Goal: Transaction & Acquisition: Purchase product/service

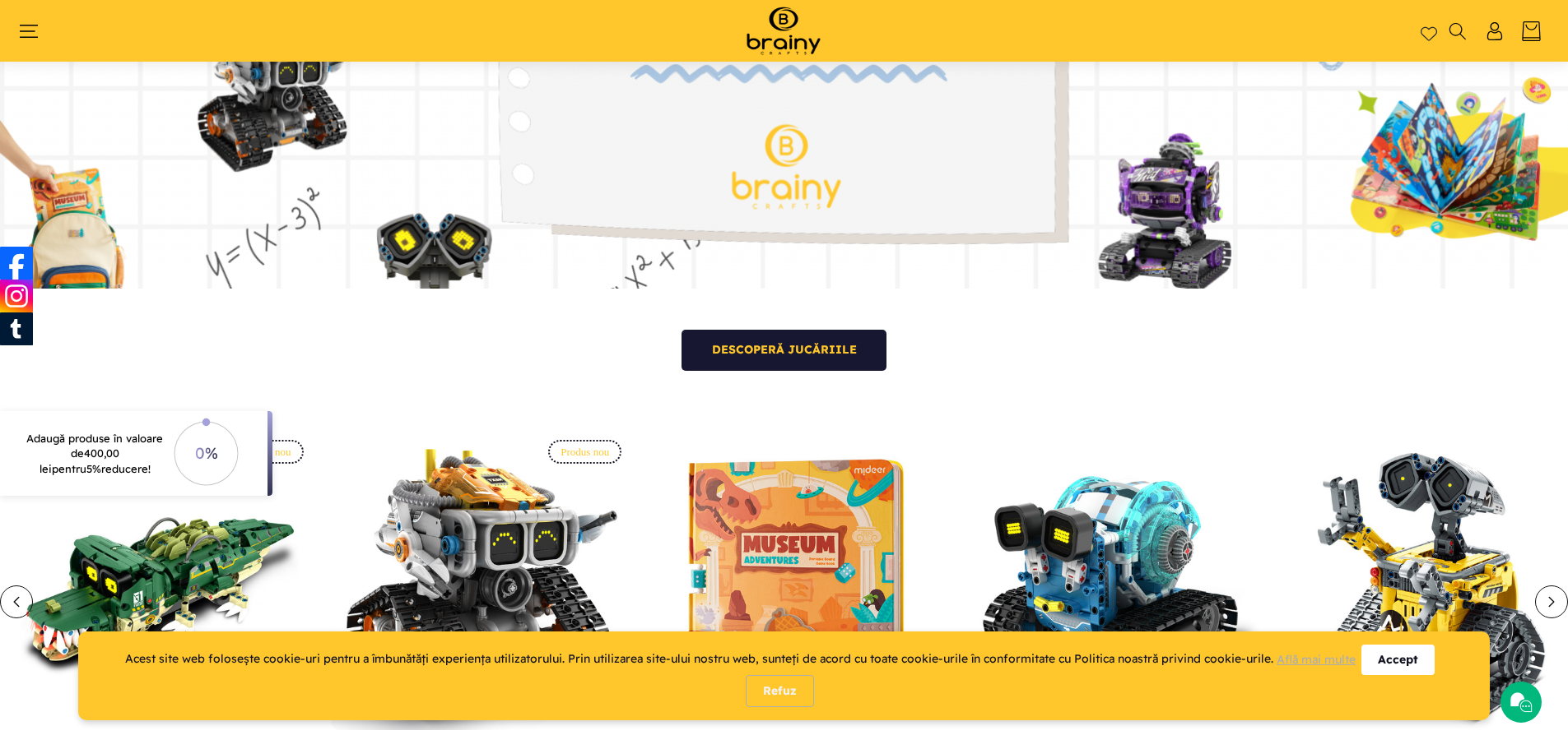
scroll to position [603, 0]
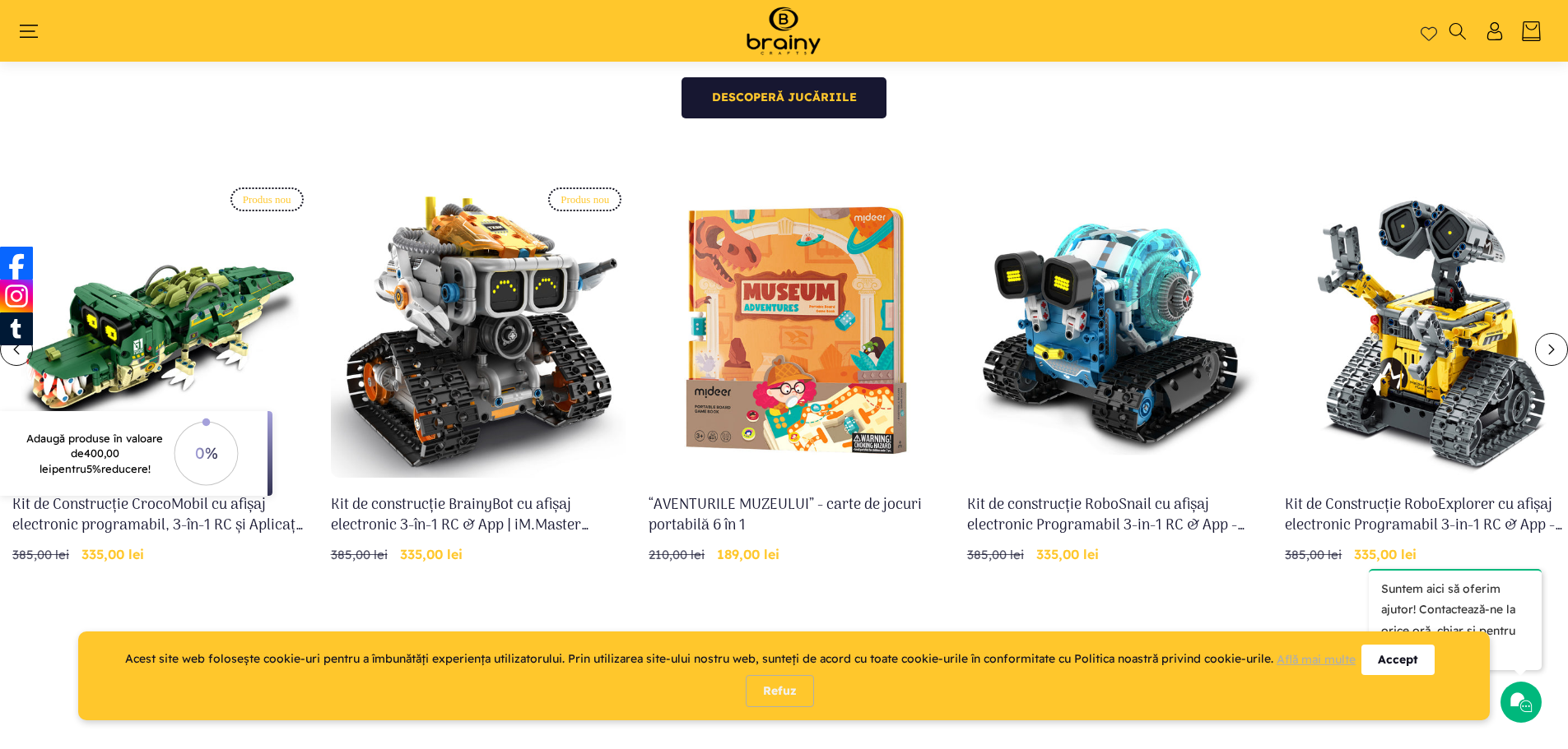
click at [1399, 660] on div "Accept" at bounding box center [1398, 660] width 73 height 30
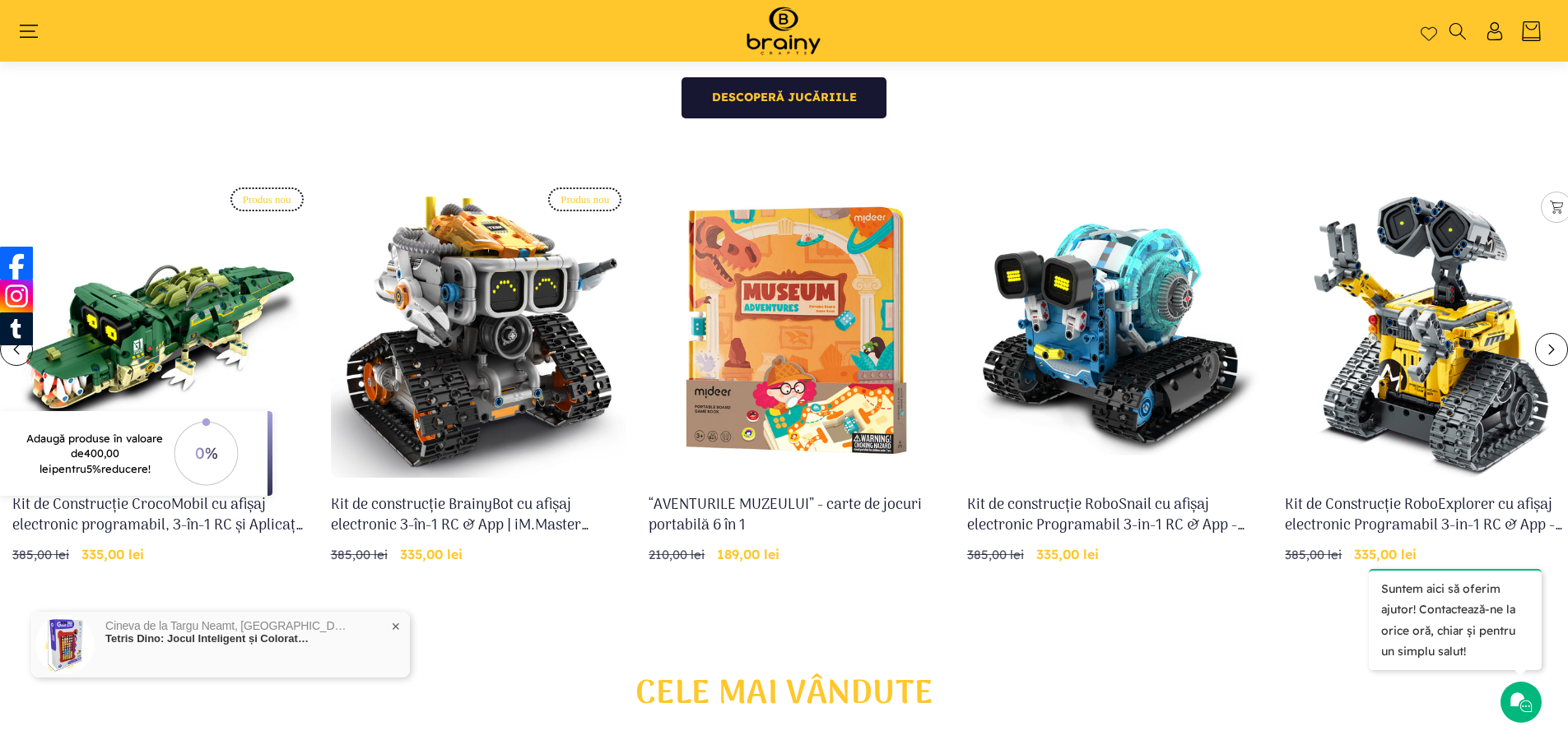
click at [1412, 495] on link "Kit de Construcție RoboExplorer cu afișaj electronic Programabil 3-in-1 RC & Ap…" at bounding box center [1432, 516] width 296 height 41
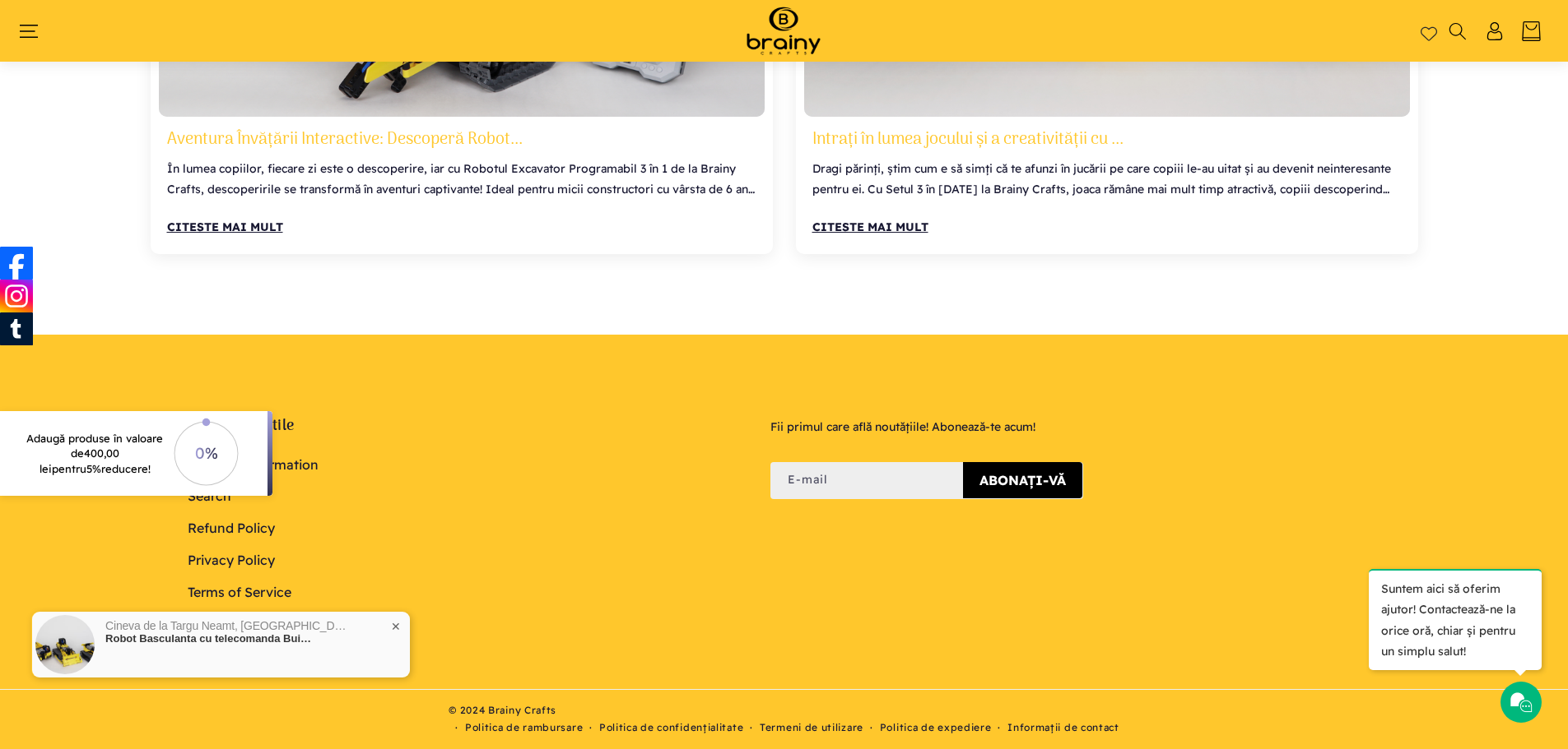
scroll to position [7062, 0]
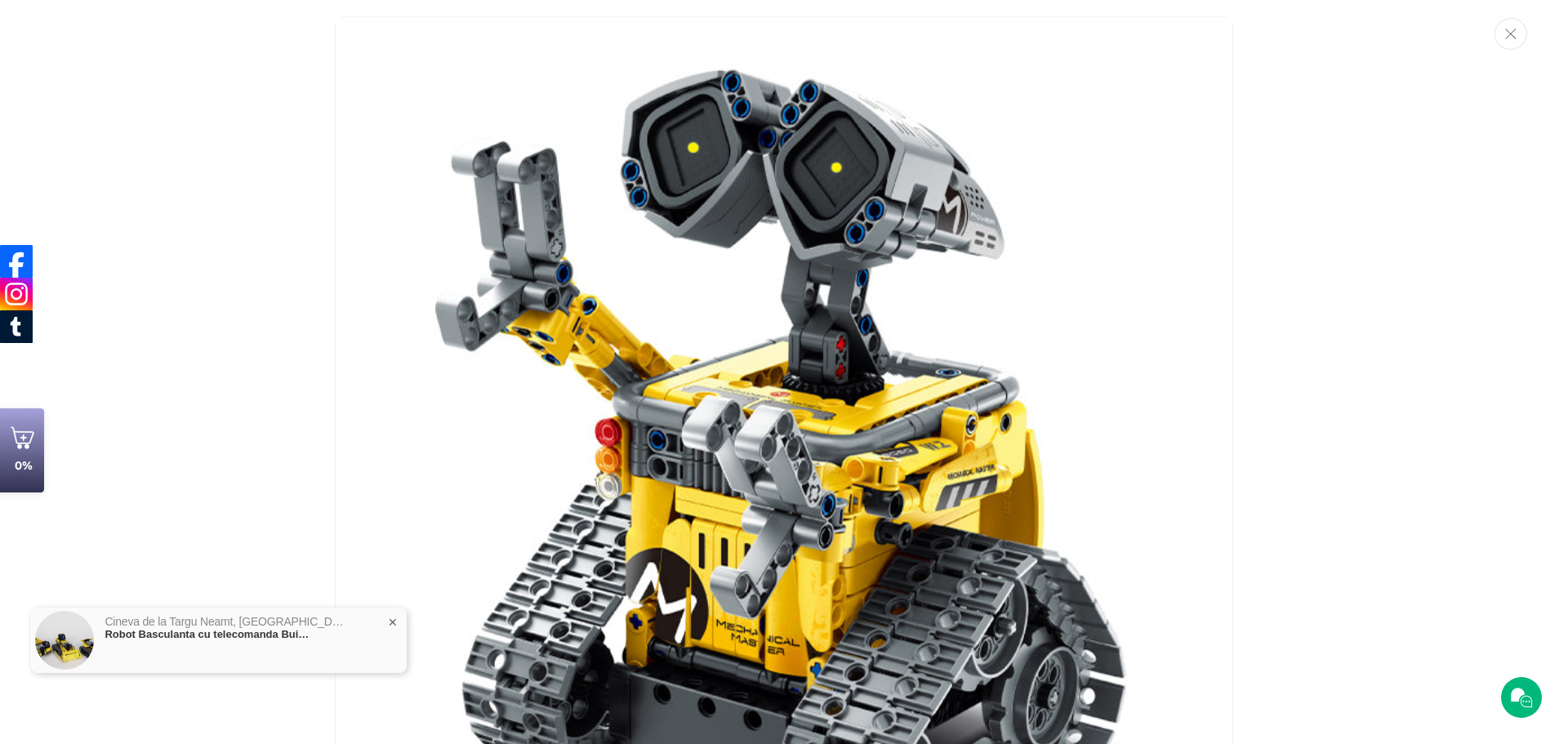
click at [1512, 37] on icon "Închideți" at bounding box center [1511, 33] width 11 height 10
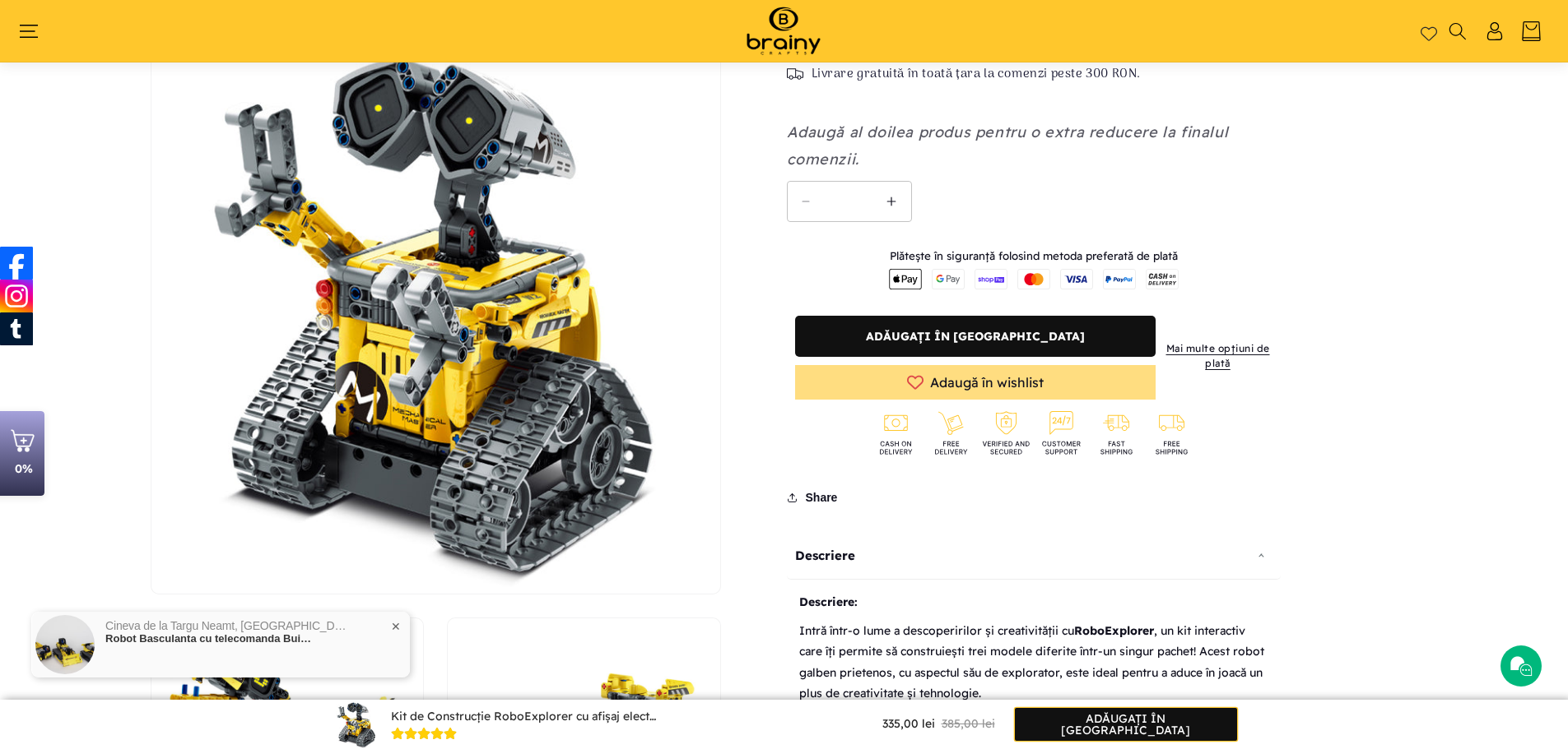
scroll to position [259, 0]
